Goal: Information Seeking & Learning: Learn about a topic

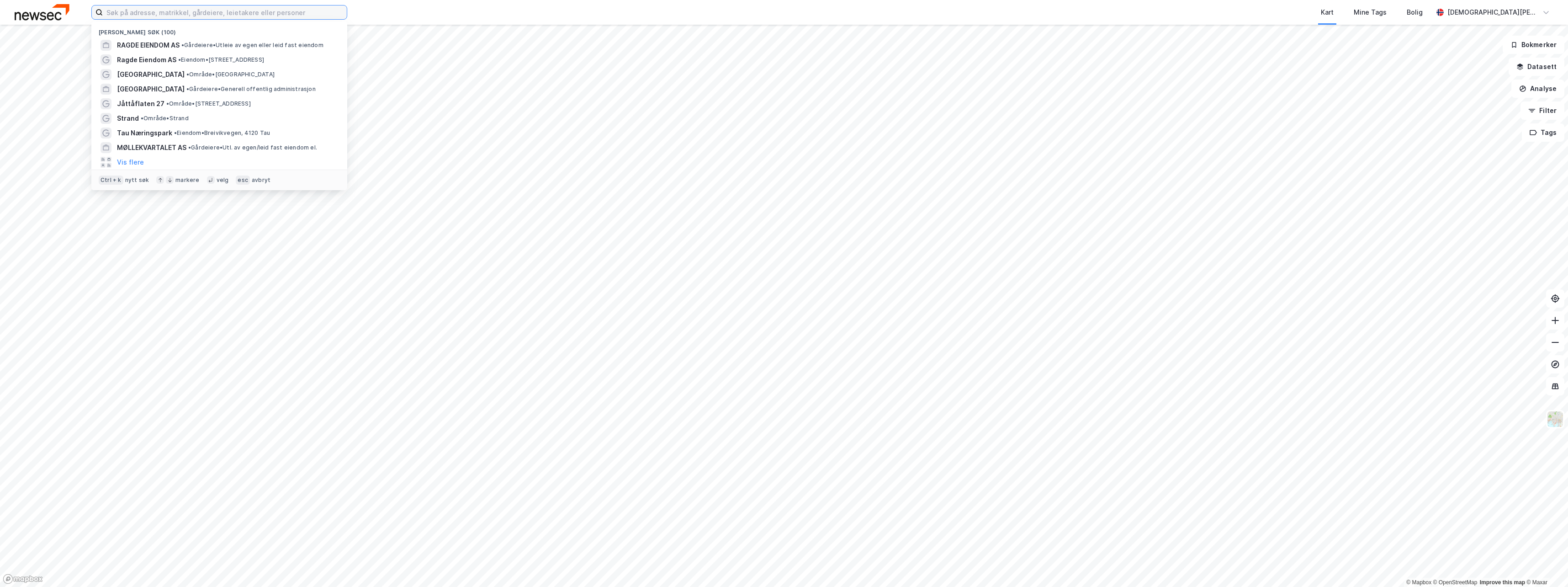
click at [321, 11] on input at bounding box center [225, 12] width 244 height 14
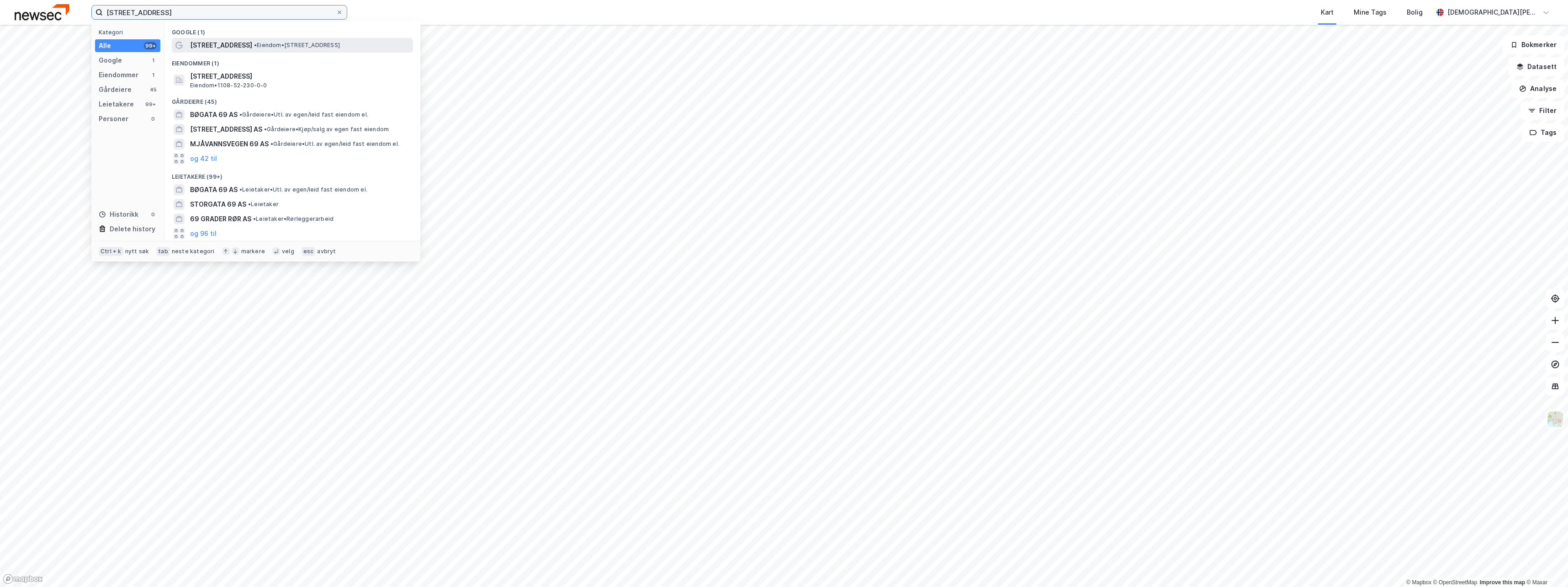
type input "[STREET_ADDRESS]"
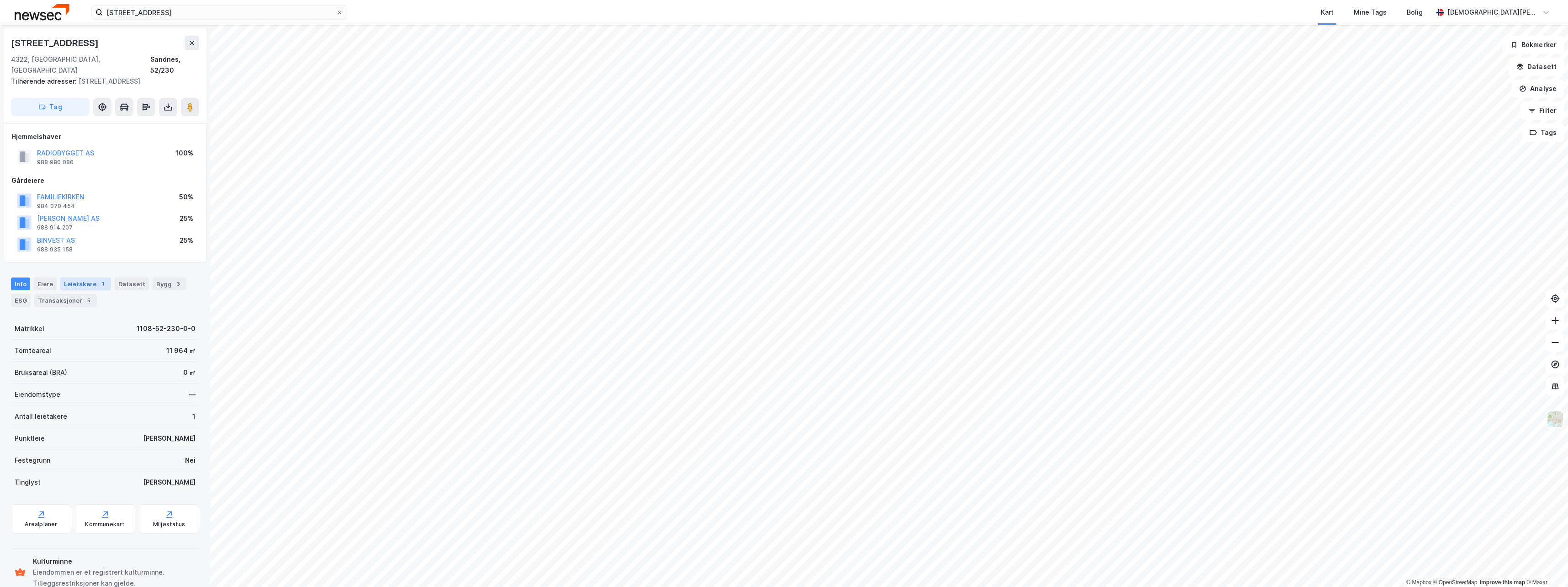
click at [83, 278] on div "Leietakere 1" at bounding box center [85, 284] width 51 height 13
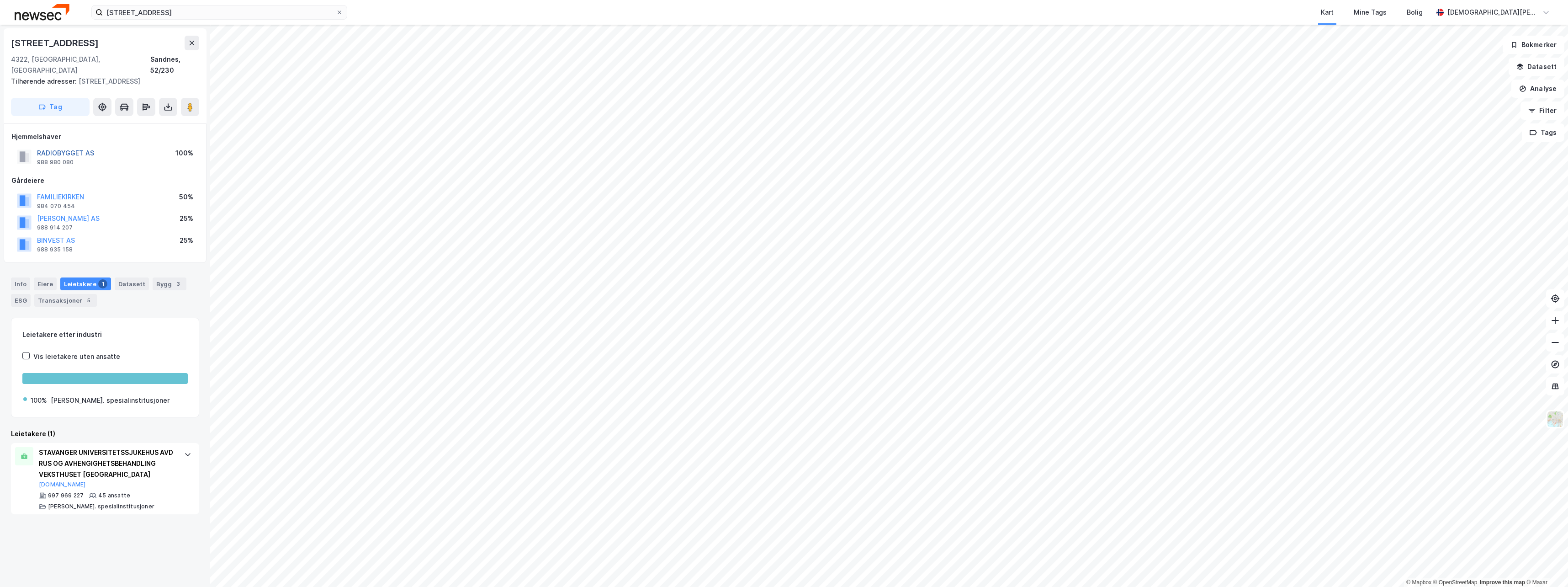
click at [0, 0] on button "RADIOBYGGET AS" at bounding box center [0, 0] width 0 height 0
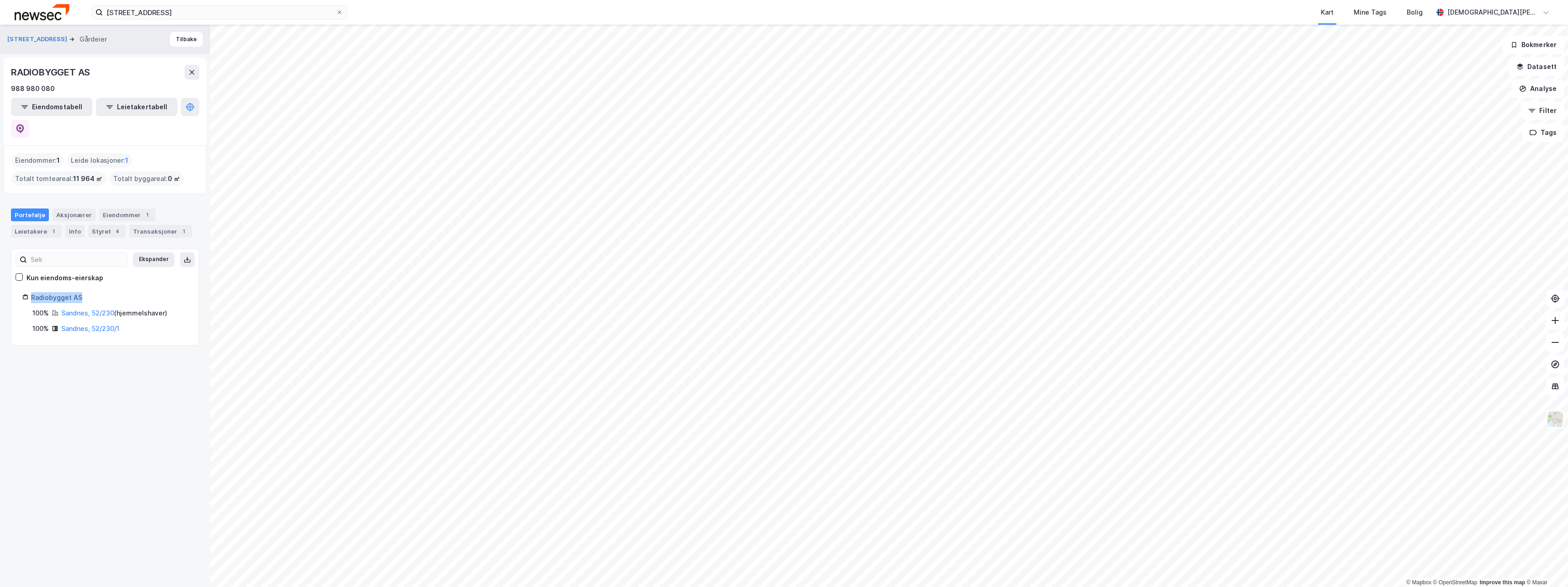
drag, startPoint x: 89, startPoint y: 275, endPoint x: 32, endPoint y: 276, distance: 57.0
click at [32, 292] on div "Radiobygget AS" at bounding box center [109, 298] width 156 height 11
copy link "Radiobygget AS"
drag, startPoint x: 93, startPoint y: 73, endPoint x: 12, endPoint y: 75, distance: 81.0
click at [12, 75] on div "RADIOBYGGET AS" at bounding box center [51, 72] width 81 height 15
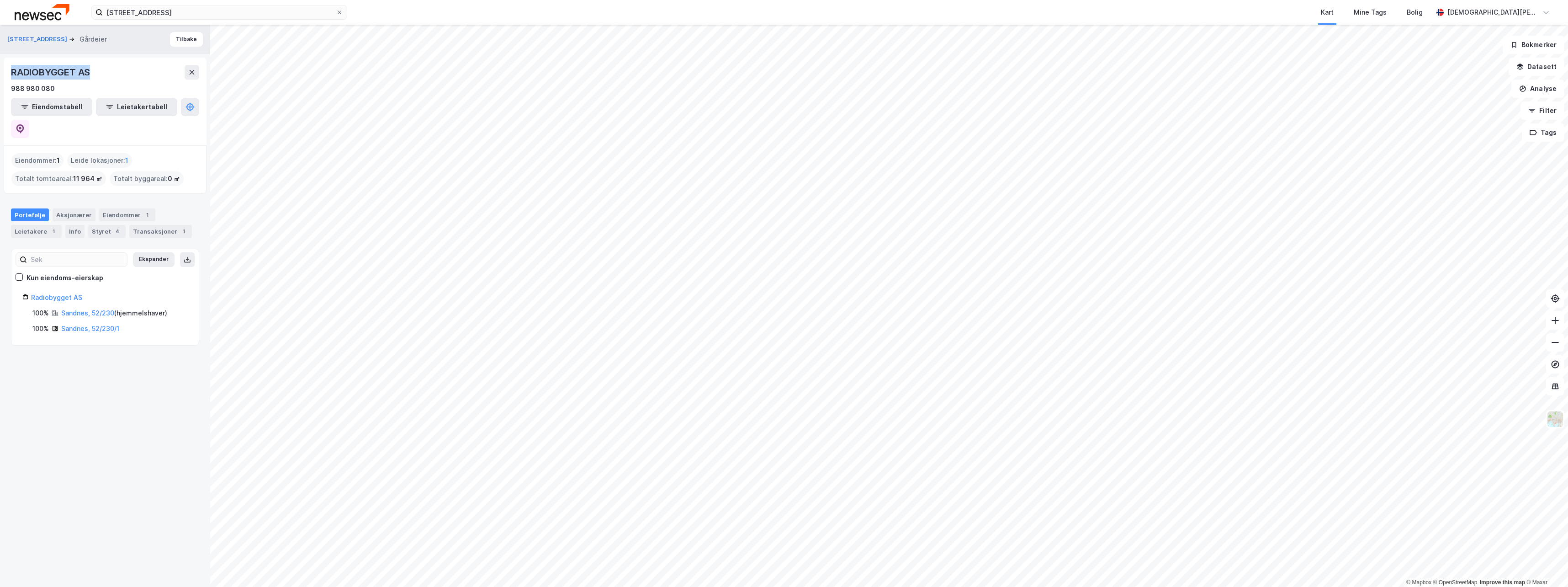
copy div "RADIOBYGGET AS"
click at [61, 294] on link "Radiobygget AS" at bounding box center [57, 297] width 51 height 8
click at [58, 294] on link "Radiobygget AS" at bounding box center [57, 297] width 51 height 8
click at [30, 42] on button "[STREET_ADDRESS]" at bounding box center [38, 39] width 61 height 9
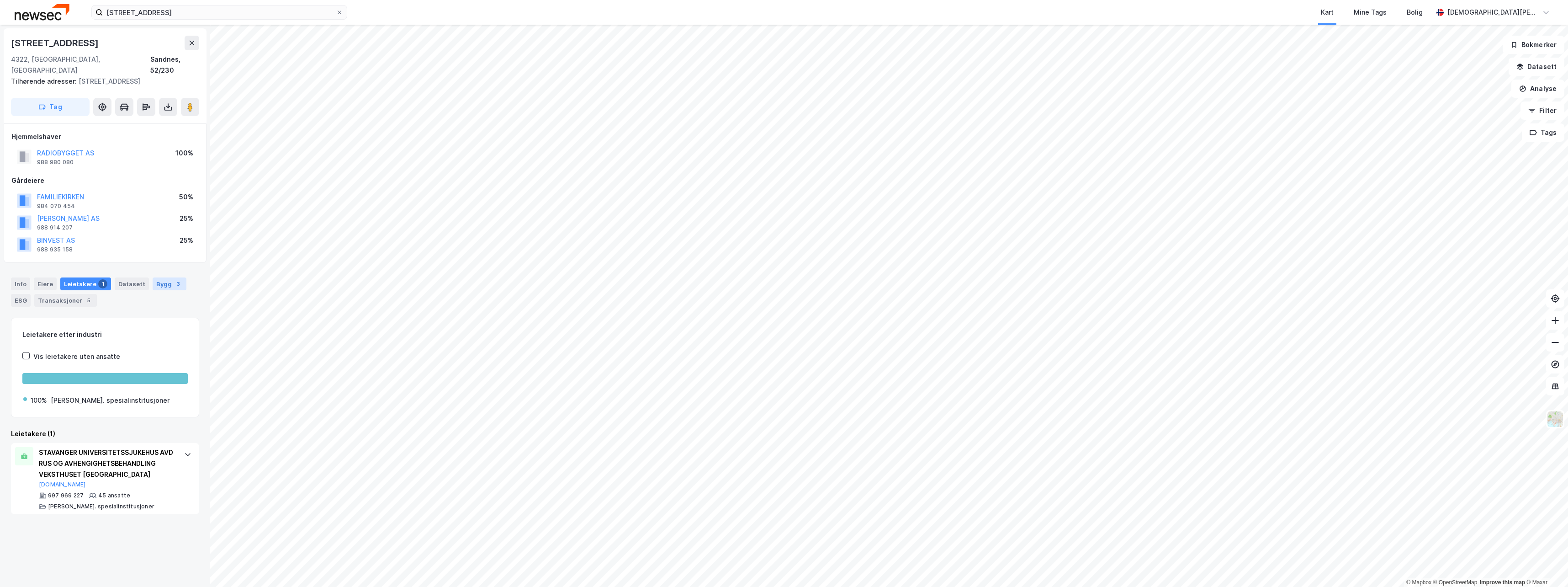
click at [160, 278] on div "Bygg 3" at bounding box center [170, 284] width 34 height 13
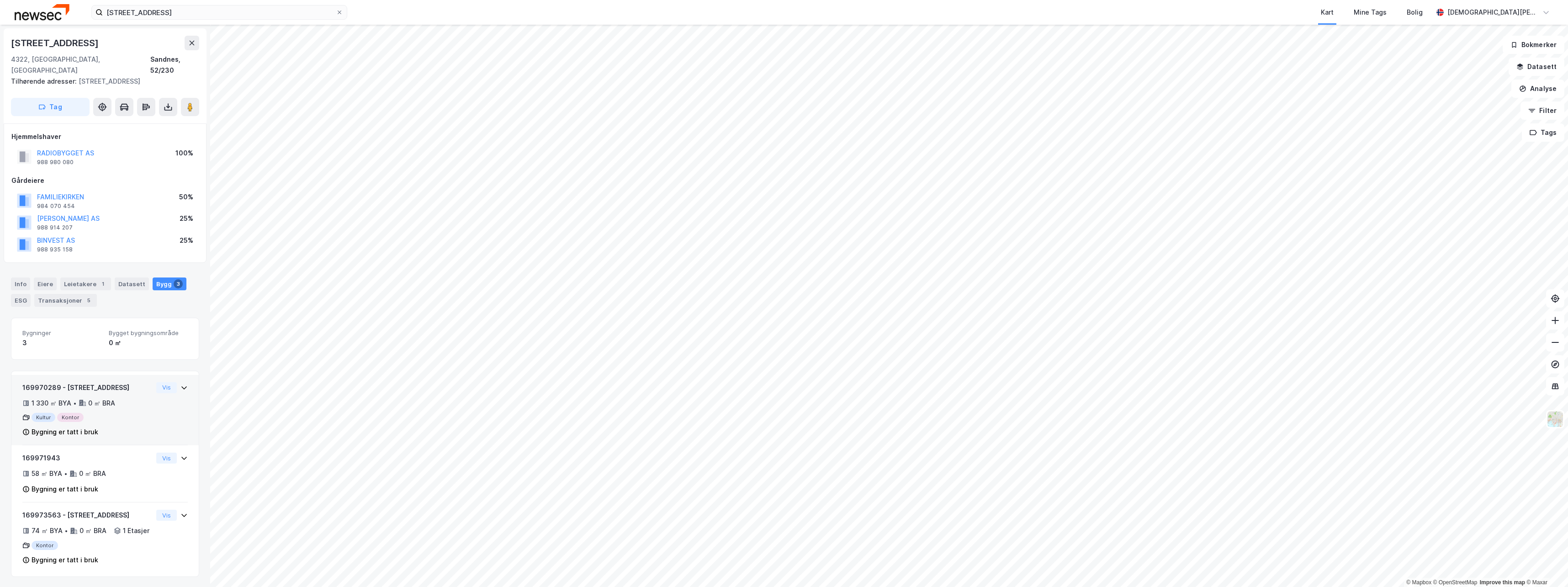
scroll to position [3, 0]
click at [1551, 94] on button "Analyse" at bounding box center [1538, 89] width 53 height 18
click at [1452, 91] on div "Mål avstand" at bounding box center [1458, 89] width 80 height 8
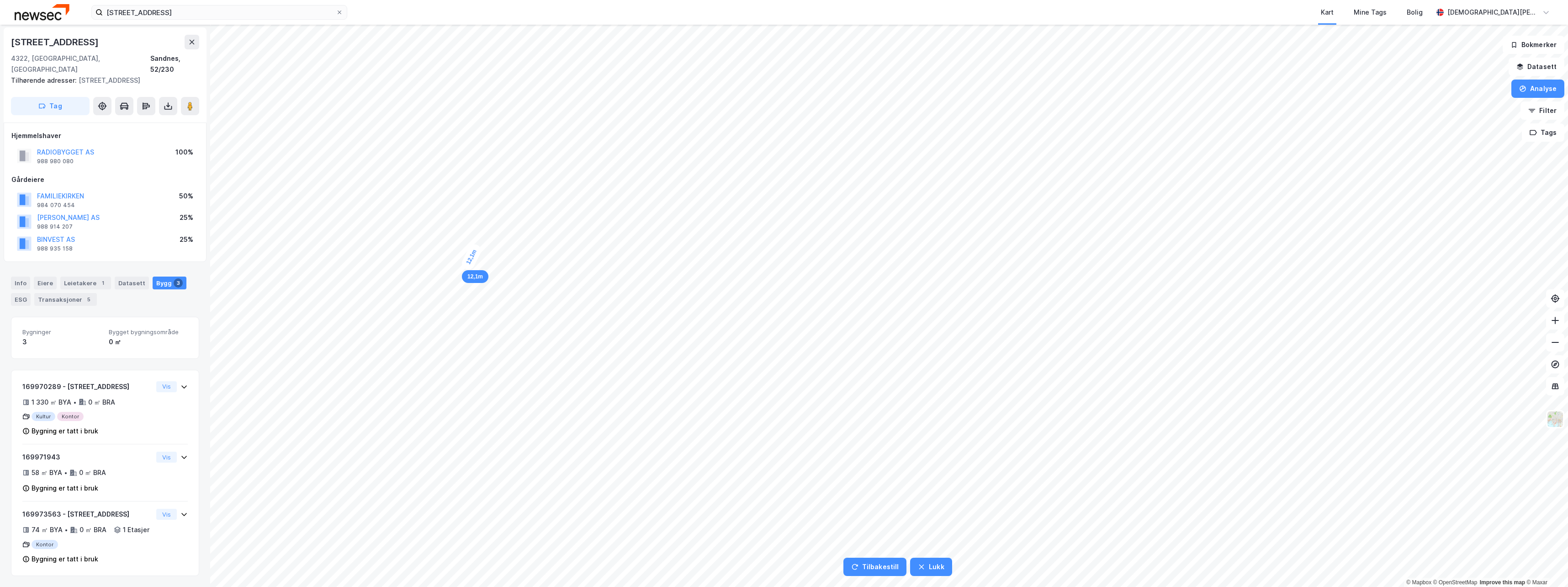
click at [466, 268] on div "12,1m" at bounding box center [471, 257] width 23 height 29
click at [419, 383] on div "11,2m" at bounding box center [410, 376] width 29 height 26
click at [509, 265] on div "10,4m" at bounding box center [500, 259] width 29 height 21
click at [516, 250] on div "7,8m" at bounding box center [513, 258] width 21 height 27
click at [499, 241] on div "9,5m" at bounding box center [508, 245] width 27 height 22
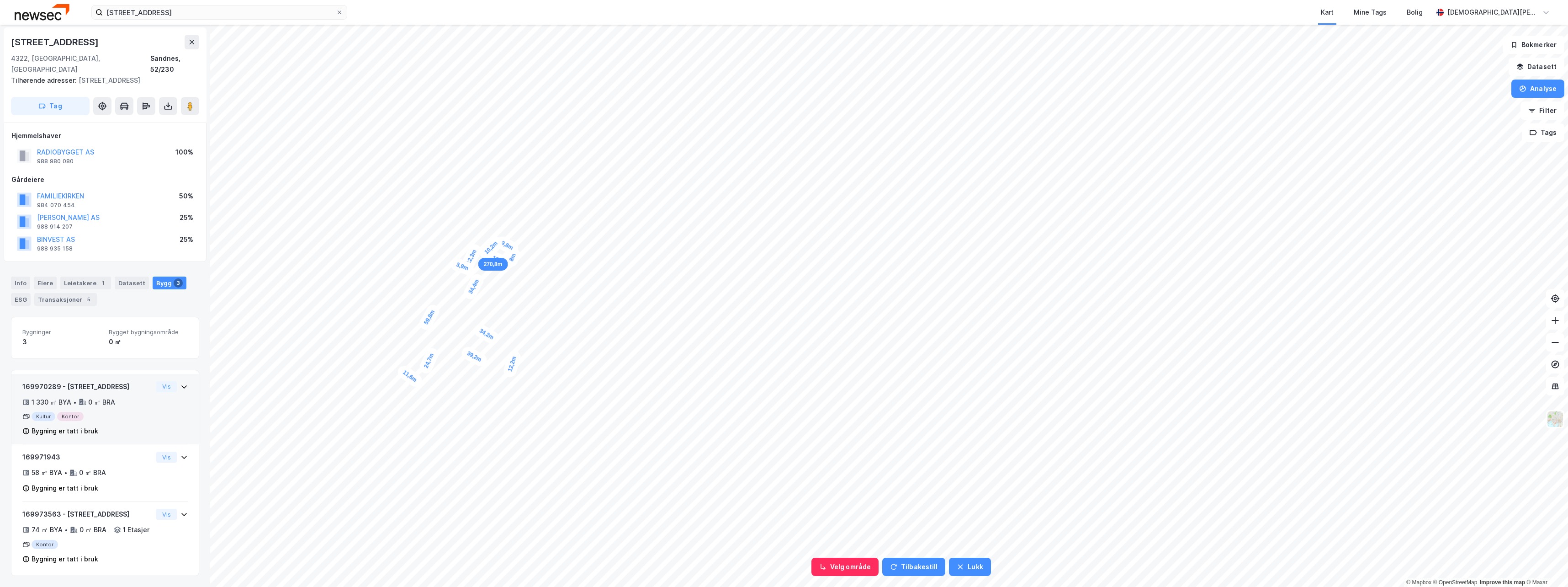
click at [483, 256] on div "10,2m" at bounding box center [491, 247] width 28 height 27
click at [475, 247] on div "5,3m" at bounding box center [480, 252] width 26 height 26
click at [475, 247] on div "5,7m" at bounding box center [480, 251] width 26 height 26
click at [23, 276] on div "Info" at bounding box center [21, 283] width 19 height 13
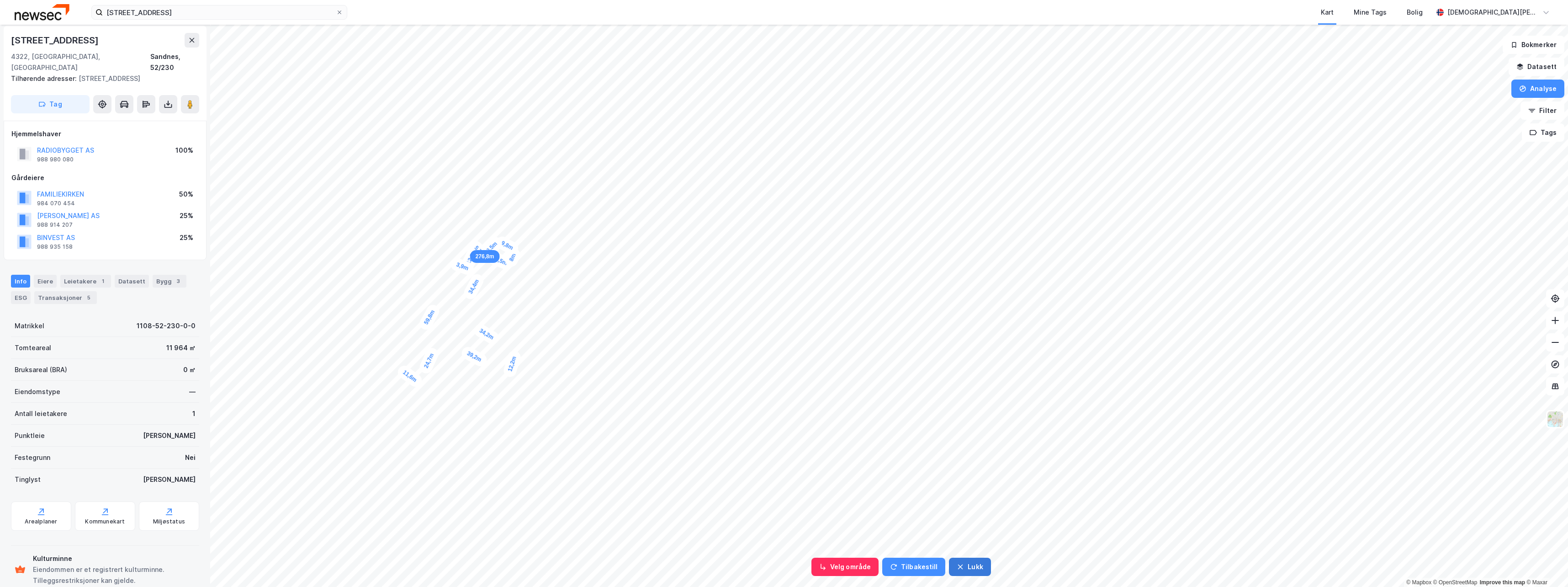
click at [971, 565] on button "Lukk" at bounding box center [970, 567] width 41 height 18
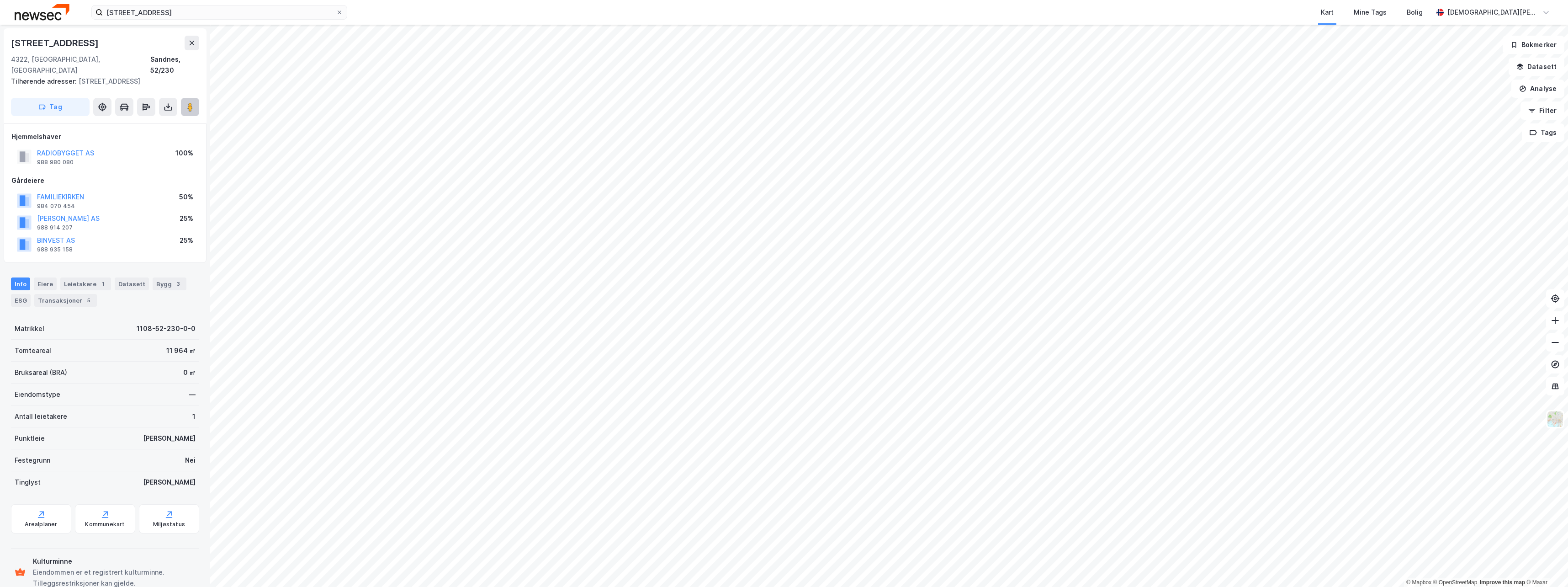
click at [191, 102] on image at bounding box center [190, 107] width 5 height 9
click at [192, 100] on button at bounding box center [190, 107] width 18 height 18
click at [1545, 72] on button "Datasett" at bounding box center [1536, 67] width 56 height 18
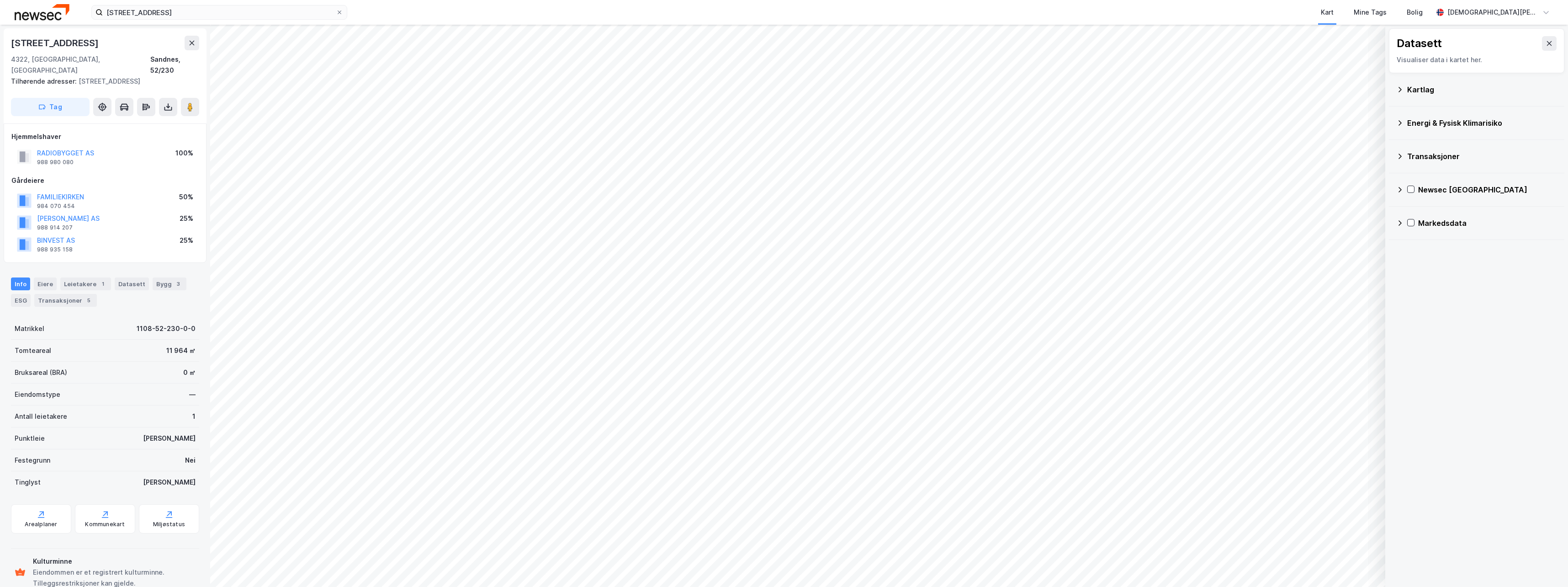
click at [1405, 92] on div "Kartlag" at bounding box center [1477, 90] width 161 height 22
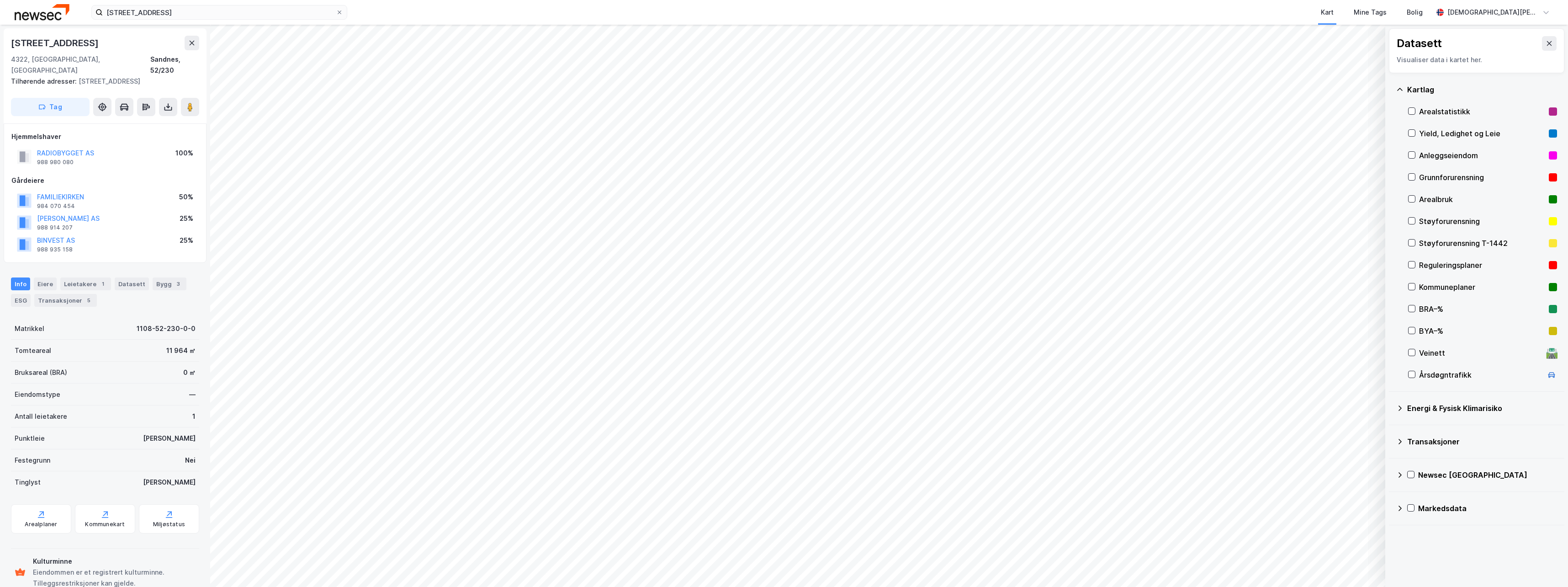
click at [1405, 92] on div "Kartlag" at bounding box center [1477, 90] width 161 height 22
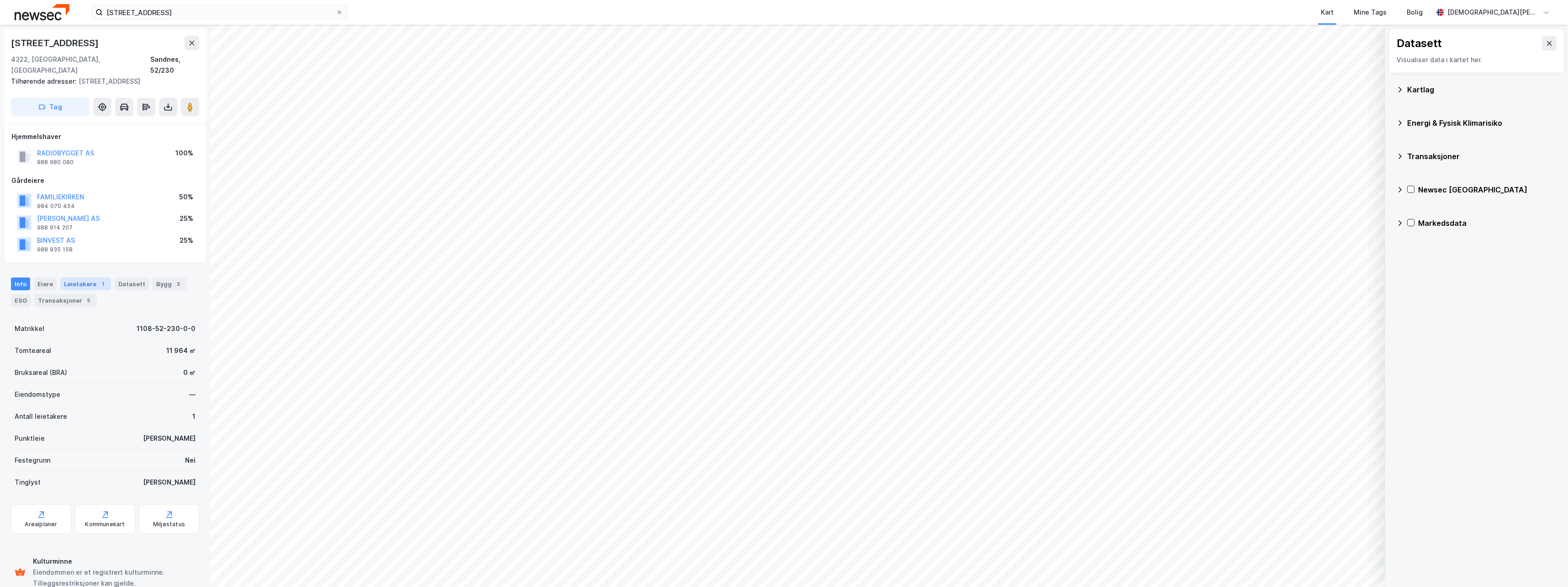
click at [92, 278] on div "Leietakere 1" at bounding box center [85, 284] width 51 height 13
